Goal: Go to known website: Access a specific website the user already knows

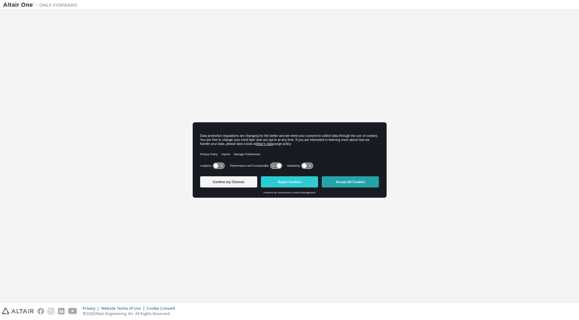
click at [334, 177] on button "Accept All Cookies" at bounding box center [350, 181] width 57 height 11
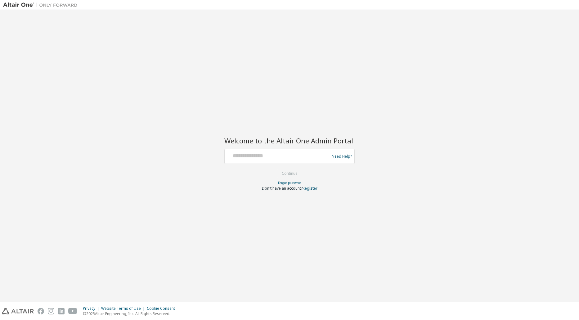
click at [246, 159] on div at bounding box center [277, 156] width 101 height 12
click at [272, 156] on input "text" at bounding box center [277, 154] width 101 height 9
click at [250, 155] on input "text" at bounding box center [277, 154] width 101 height 9
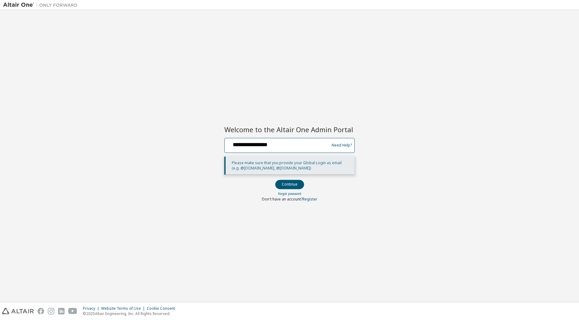
type input "**********"
click at [275, 180] on button "Continue" at bounding box center [289, 184] width 29 height 9
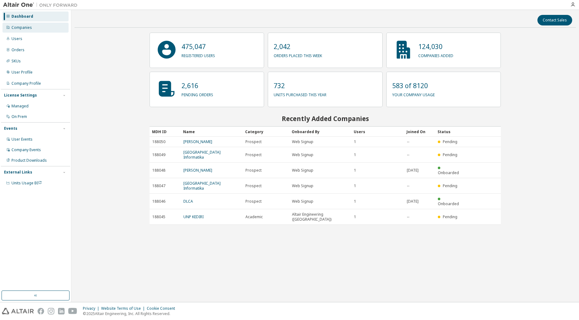
click at [33, 29] on div "Companies" at bounding box center [35, 28] width 66 height 10
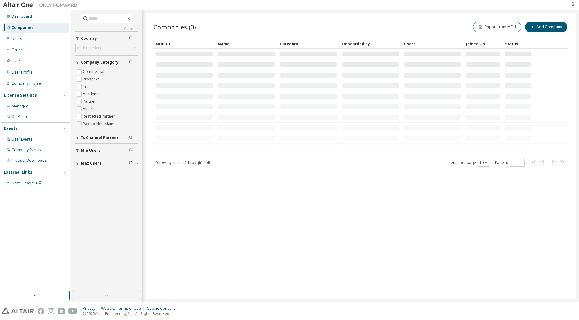
click at [574, 4] on icon "button" at bounding box center [572, 4] width 5 height 5
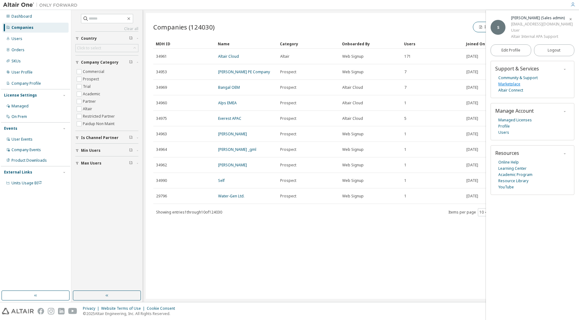
click at [505, 86] on link "Marketplace" at bounding box center [509, 84] width 22 height 6
